Goal: Task Accomplishment & Management: Complete application form

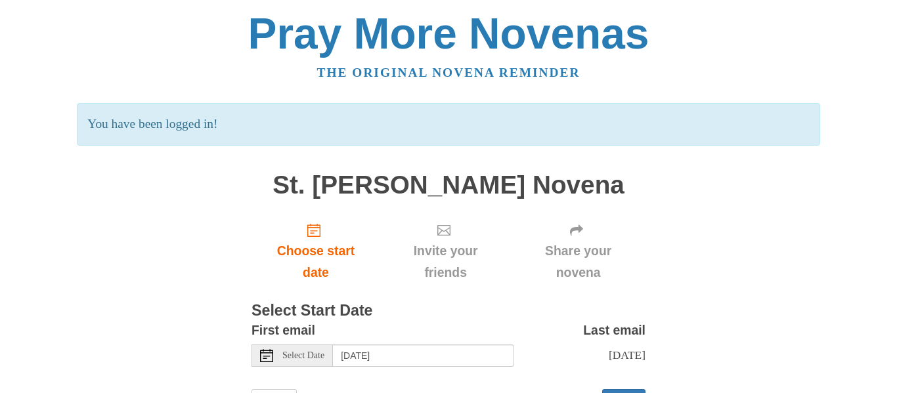
scroll to position [61, 0]
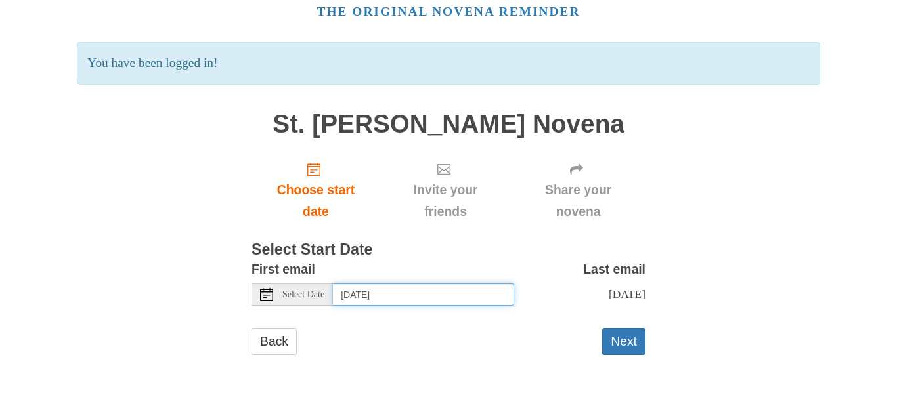
click at [391, 296] on input "[DATE]" at bounding box center [423, 295] width 181 height 22
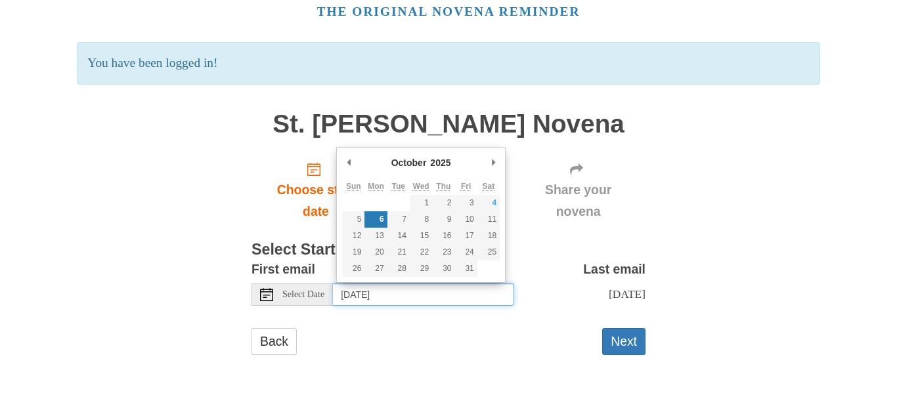
type input "[DATE]"
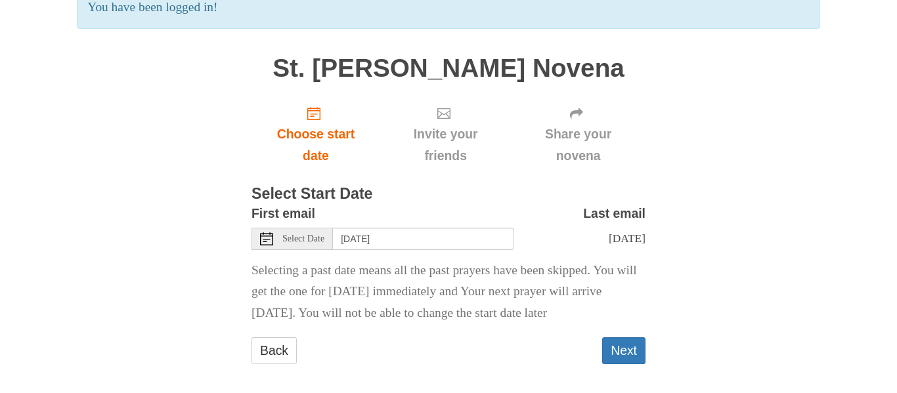
scroll to position [126, 0]
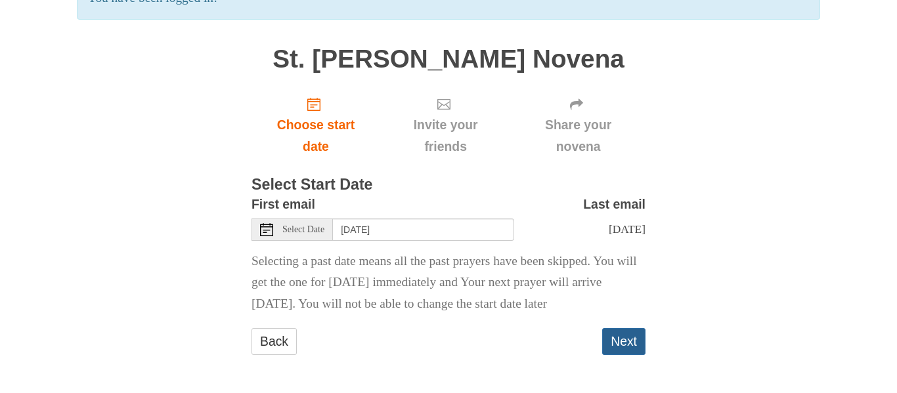
click at [627, 337] on button "Next" at bounding box center [623, 341] width 43 height 27
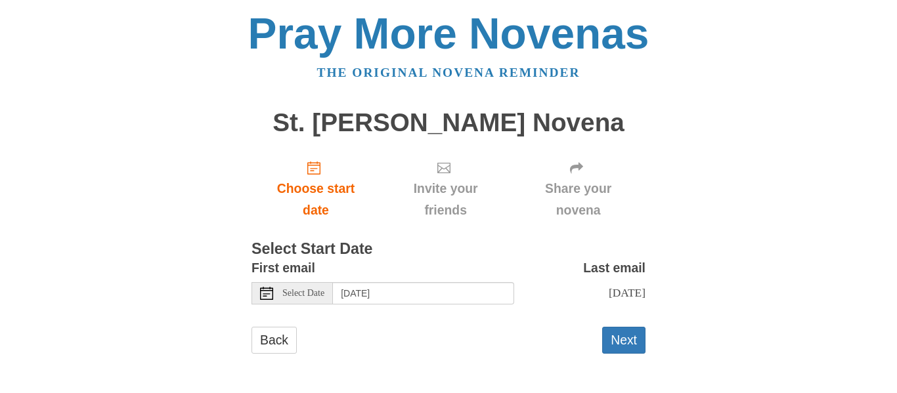
click at [352, 123] on h1 "St. [PERSON_NAME] Novena" at bounding box center [448, 123] width 394 height 28
click at [369, 290] on input "[DATE]" at bounding box center [423, 293] width 181 height 22
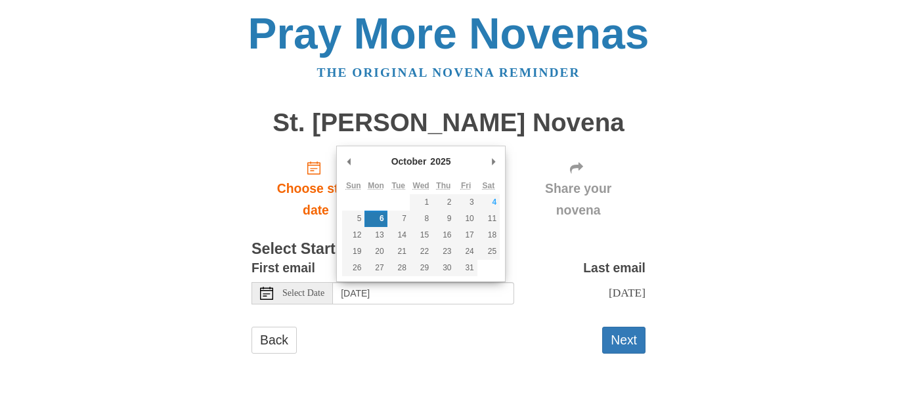
click at [123, 133] on div "Pray More Novenas The original novena reminder St. Carlo Acutis Novena Choose s…" at bounding box center [448, 196] width 768 height 392
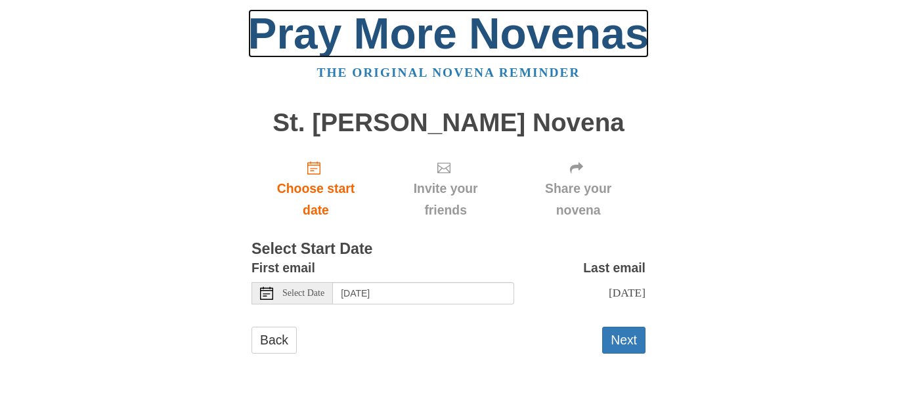
click at [333, 49] on link "Pray More Novenas" at bounding box center [448, 33] width 401 height 49
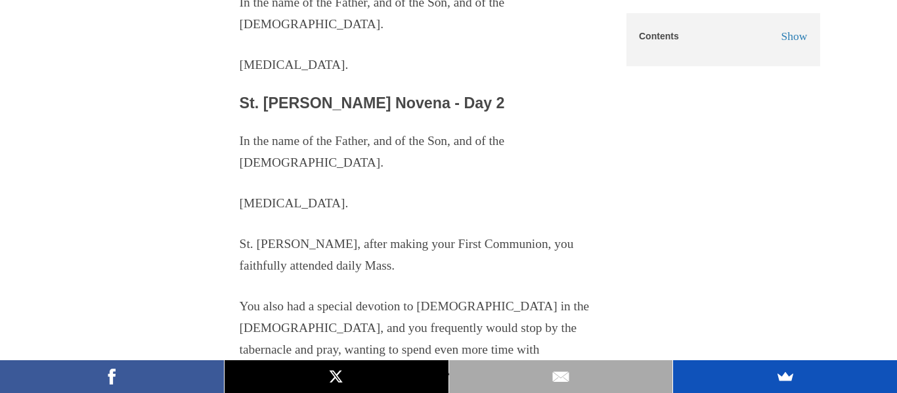
scroll to position [3844, 0]
